Goal: Find specific page/section: Find specific page/section

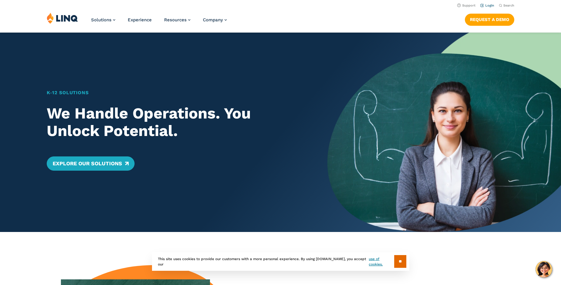
click at [488, 4] on link "Login" at bounding box center [487, 6] width 14 height 4
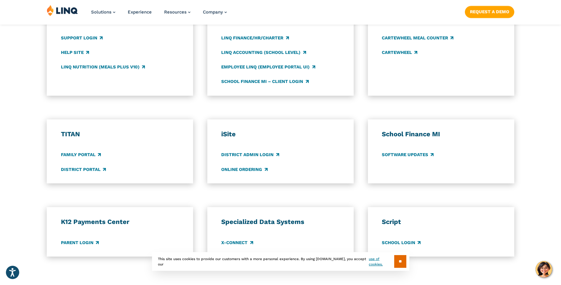
scroll to position [355, 0]
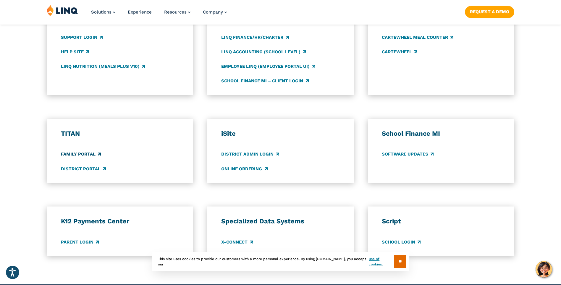
click at [89, 155] on link "Family Portal" at bounding box center [81, 154] width 40 height 7
